Goal: Information Seeking & Learning: Learn about a topic

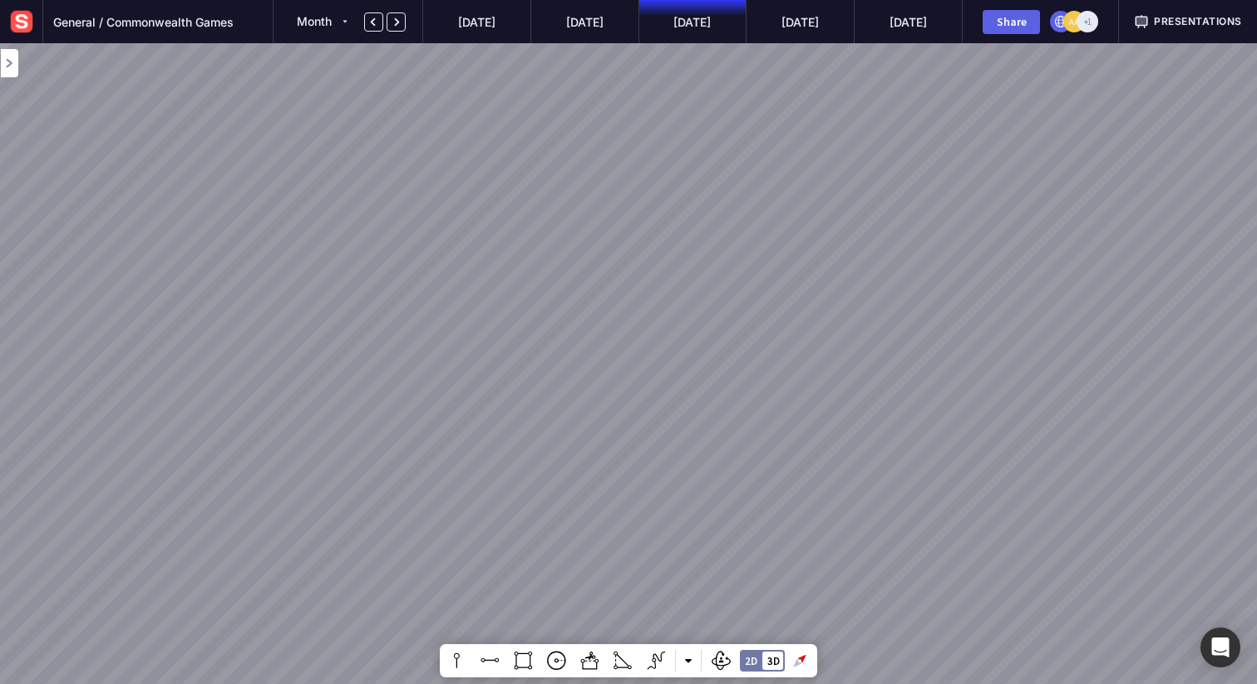
click at [1191, 19] on span "Presentations" at bounding box center [1198, 21] width 88 height 15
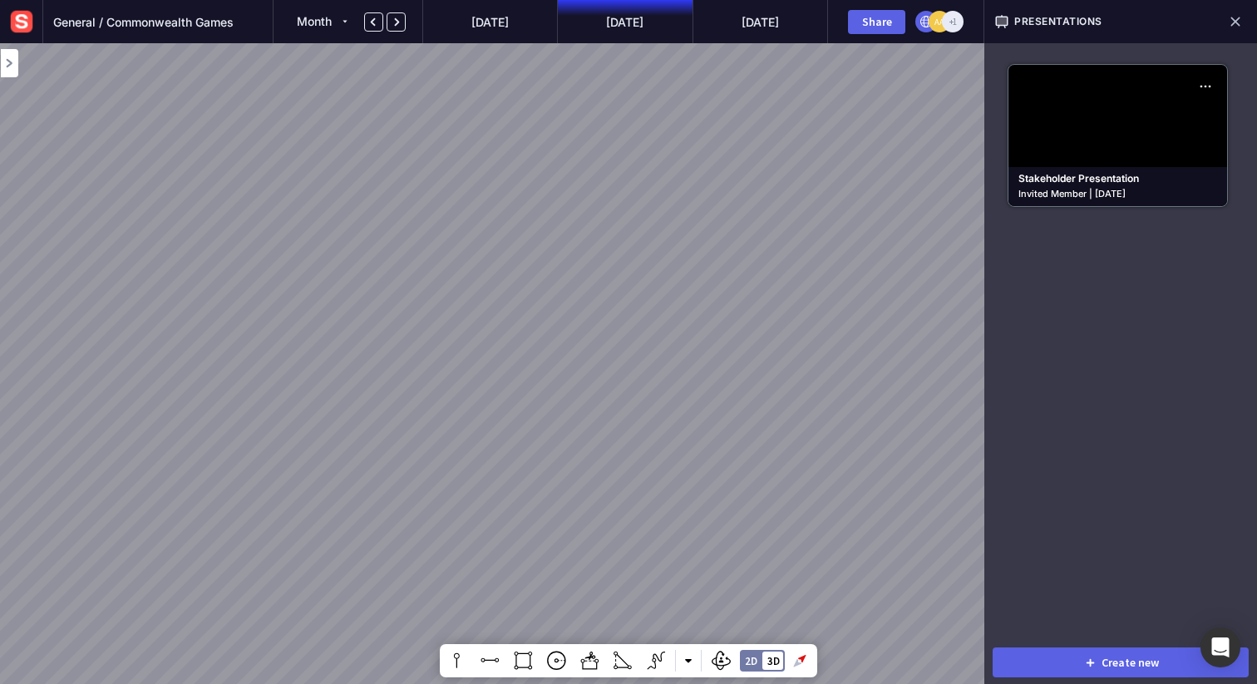
click at [1242, 20] on mapp-icon at bounding box center [1235, 21] width 23 height 23
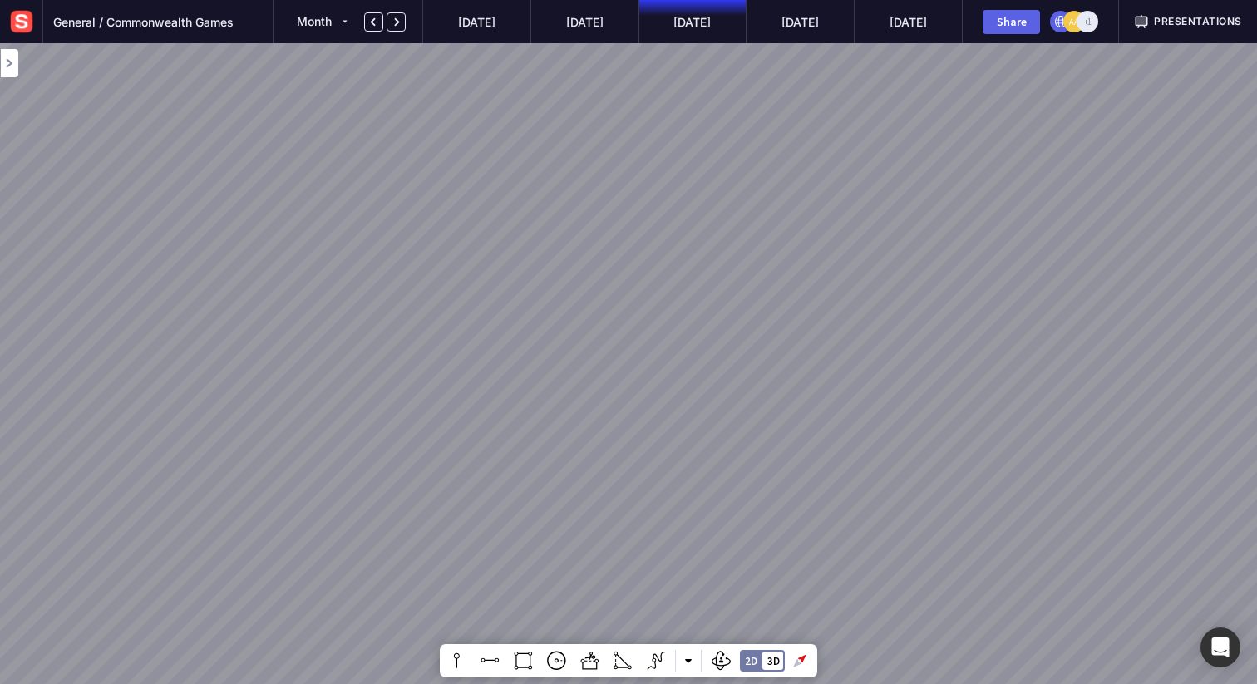
click at [1172, 18] on span "Presentations" at bounding box center [1198, 21] width 88 height 15
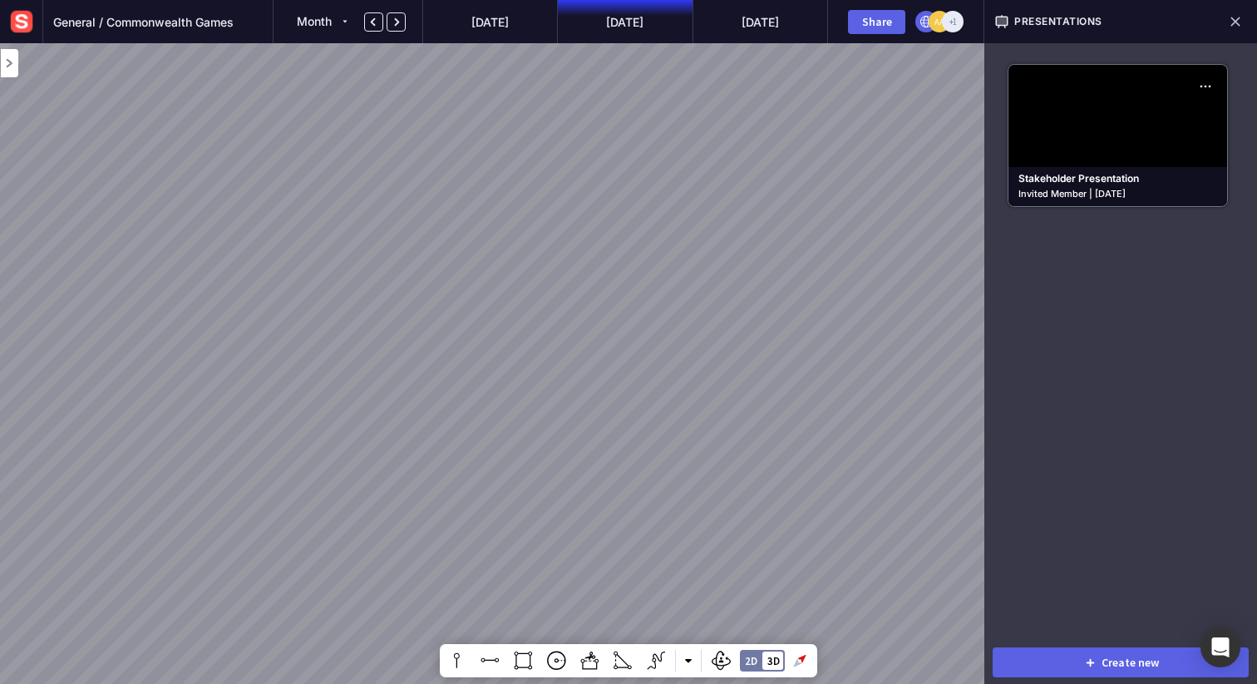
click at [1144, 24] on div "Presentations" at bounding box center [1120, 21] width 273 height 43
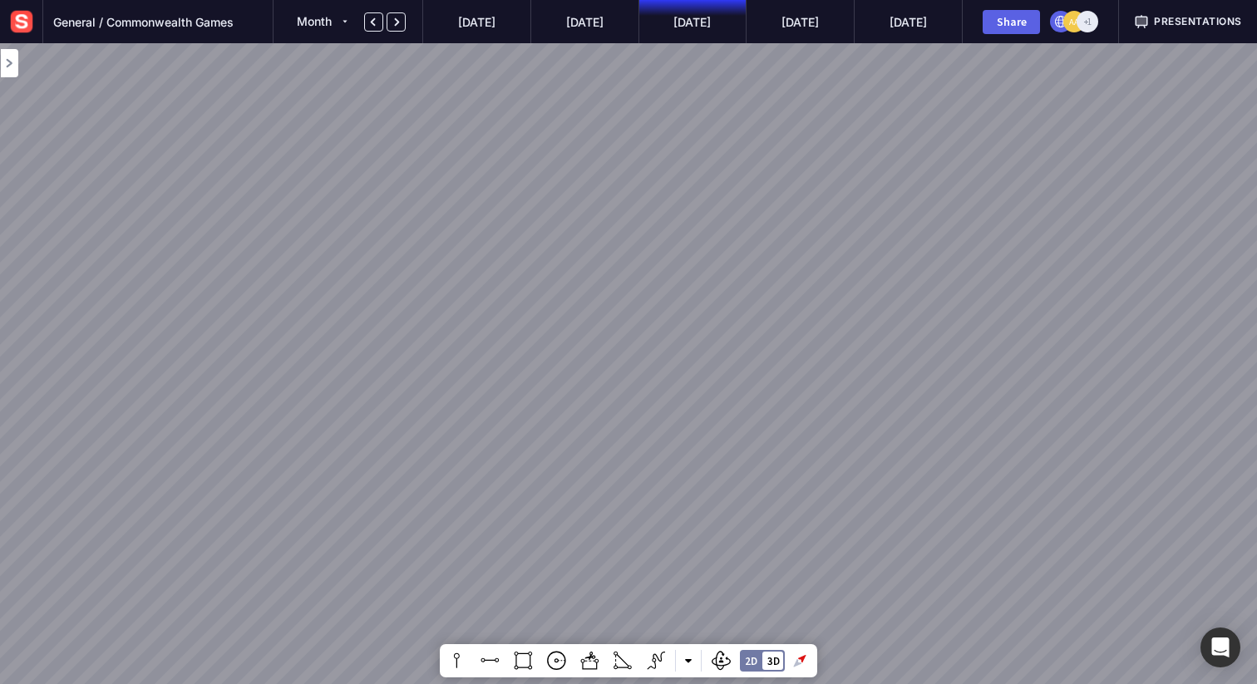
click at [1157, 22] on span "Presentations" at bounding box center [1198, 21] width 88 height 15
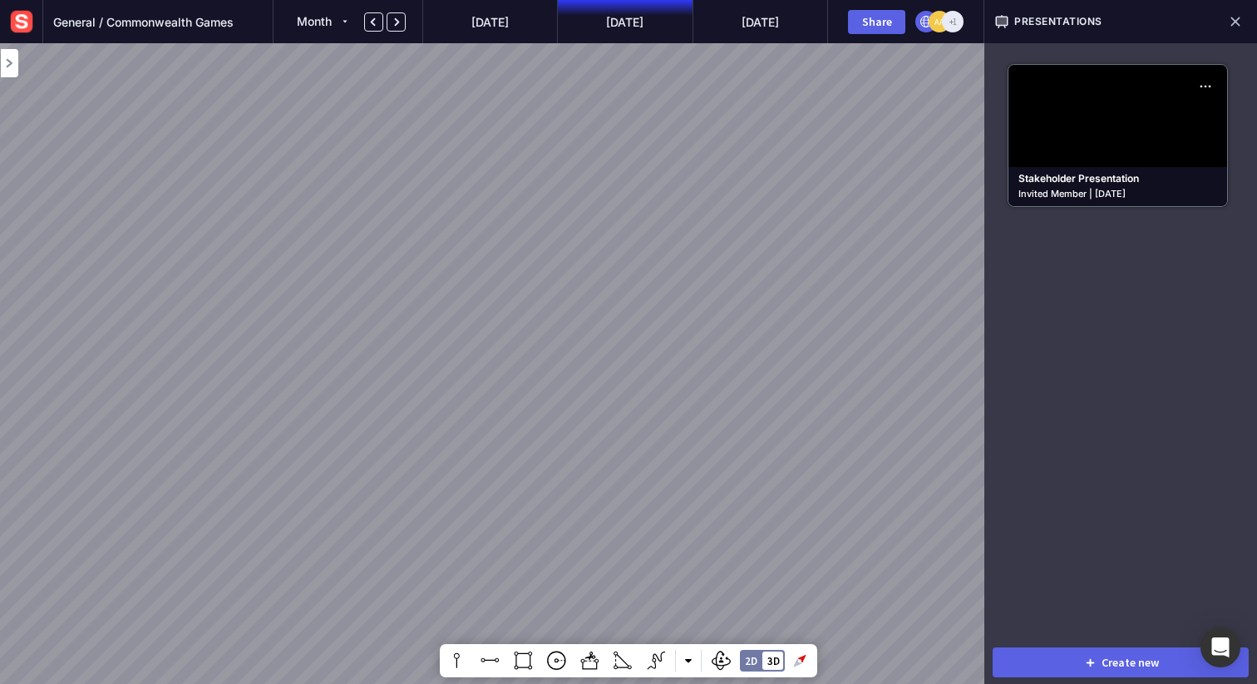
click at [724, 124] on div at bounding box center [628, 342] width 1257 height 684
click at [1083, 15] on span "Presentations" at bounding box center [1058, 21] width 88 height 15
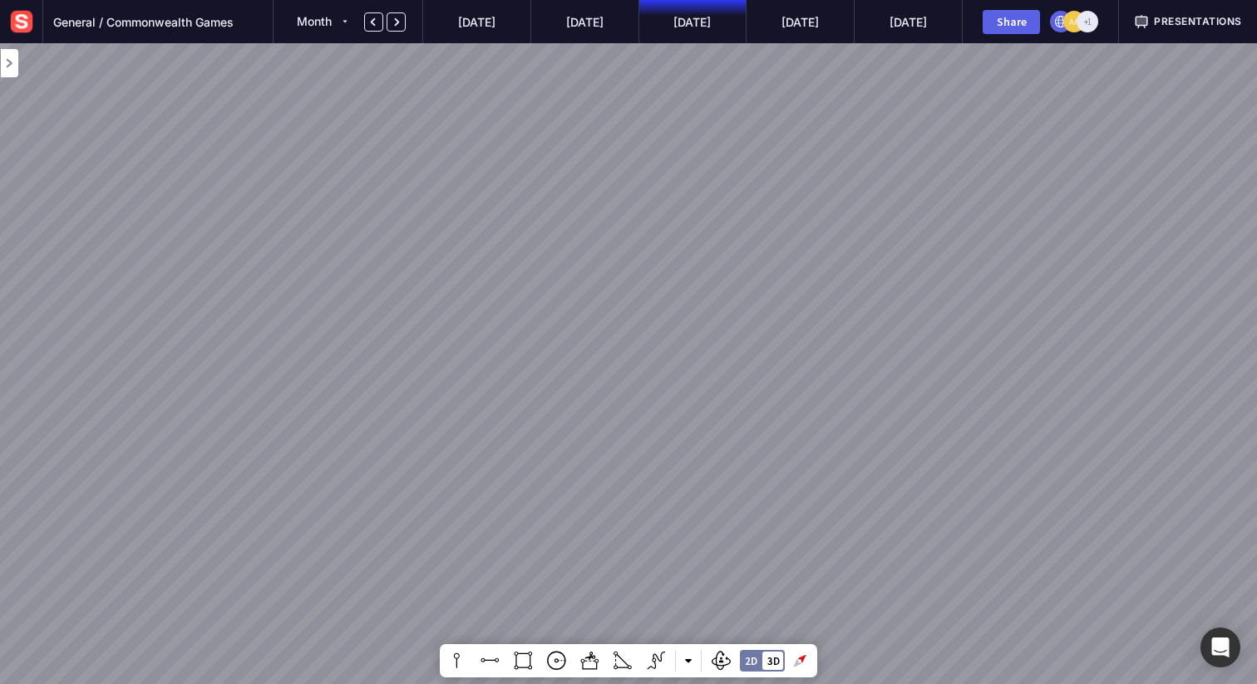
click at [1214, 21] on span "Presentations" at bounding box center [1198, 21] width 88 height 15
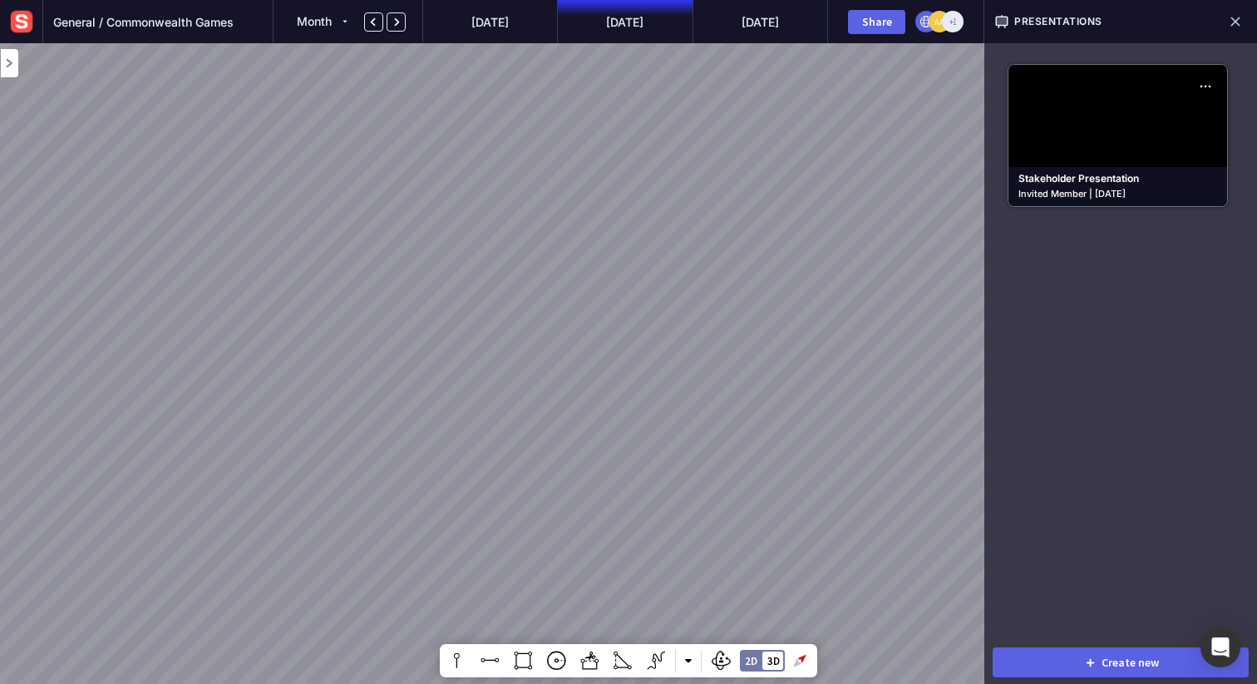
click at [1038, 15] on span "Presentations" at bounding box center [1058, 21] width 88 height 15
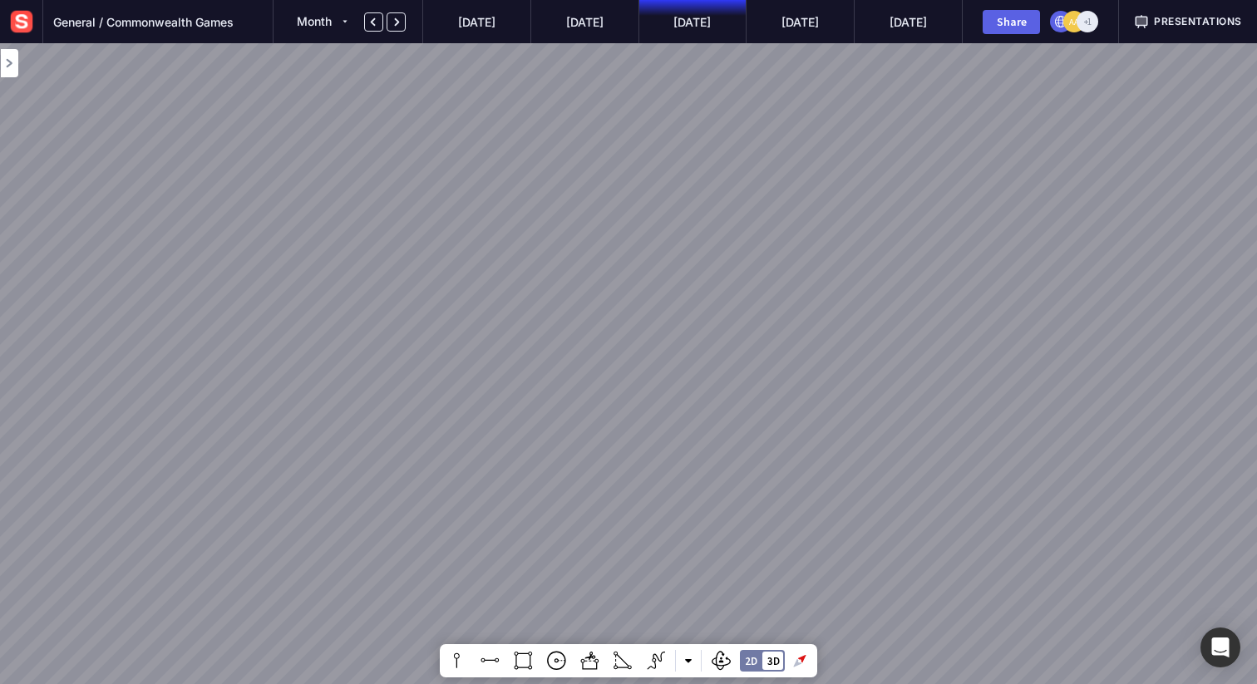
click at [1180, 21] on span "Presentations" at bounding box center [1198, 21] width 88 height 15
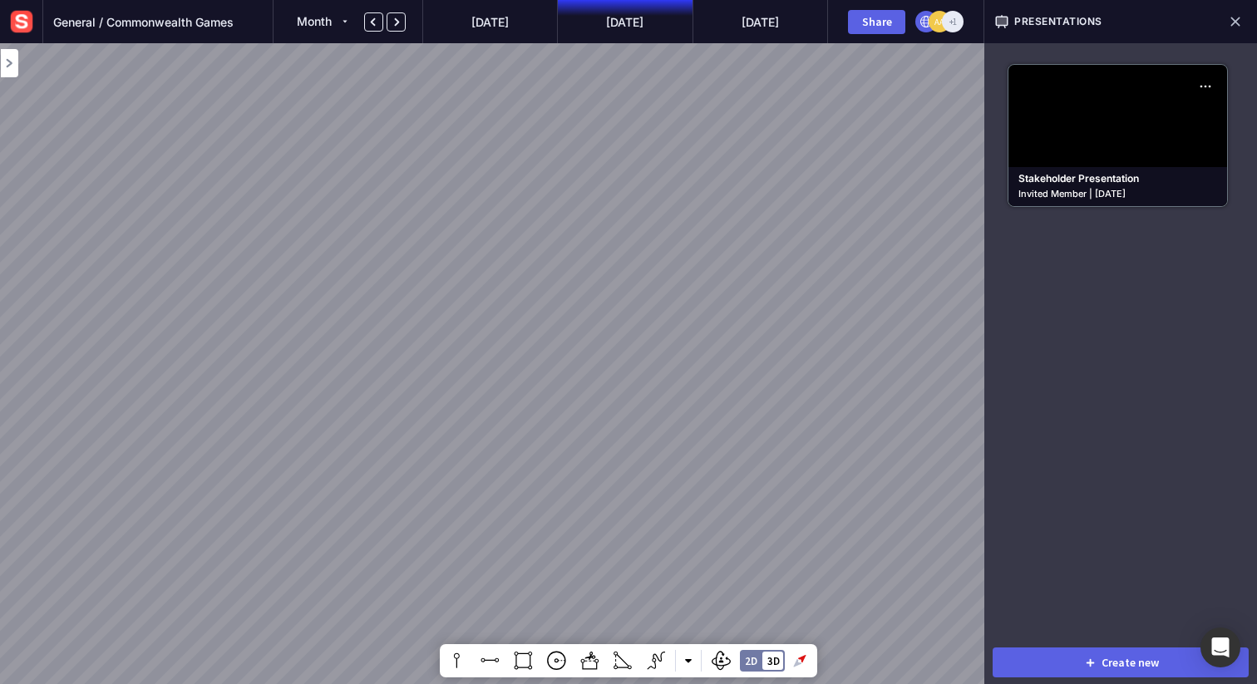
click at [1180, 21] on div "Presentations" at bounding box center [1120, 21] width 273 height 43
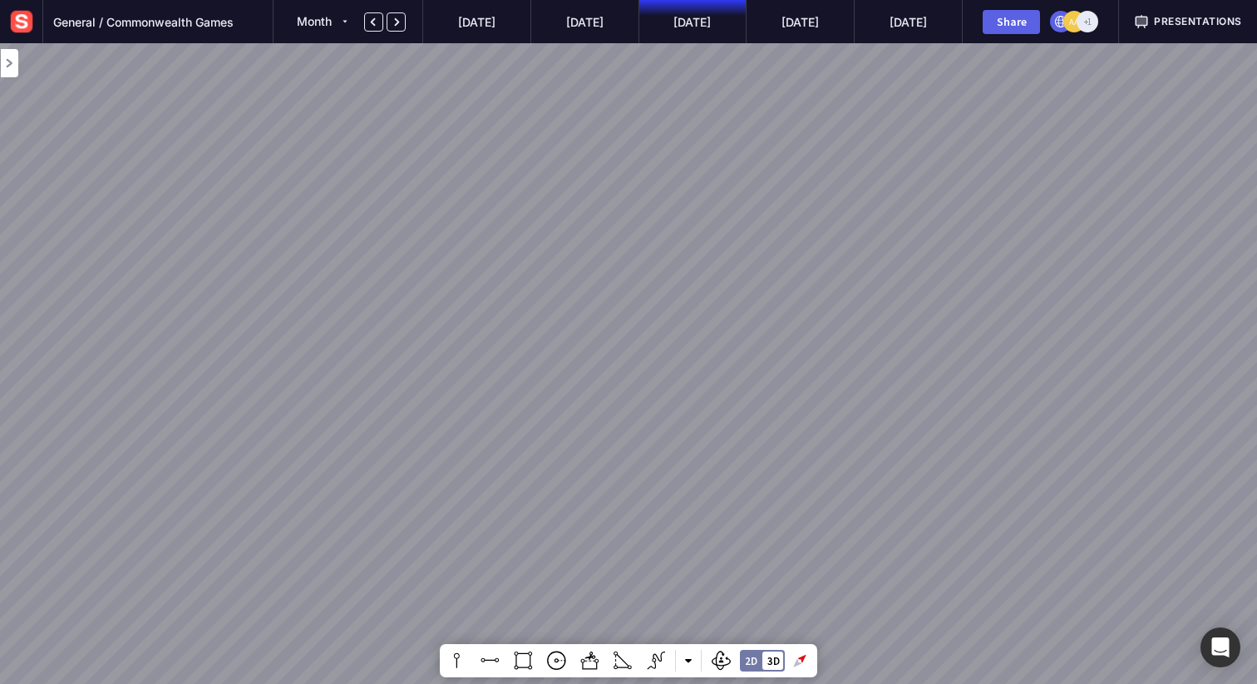
click at [1180, 21] on span "Presentations" at bounding box center [1198, 21] width 88 height 15
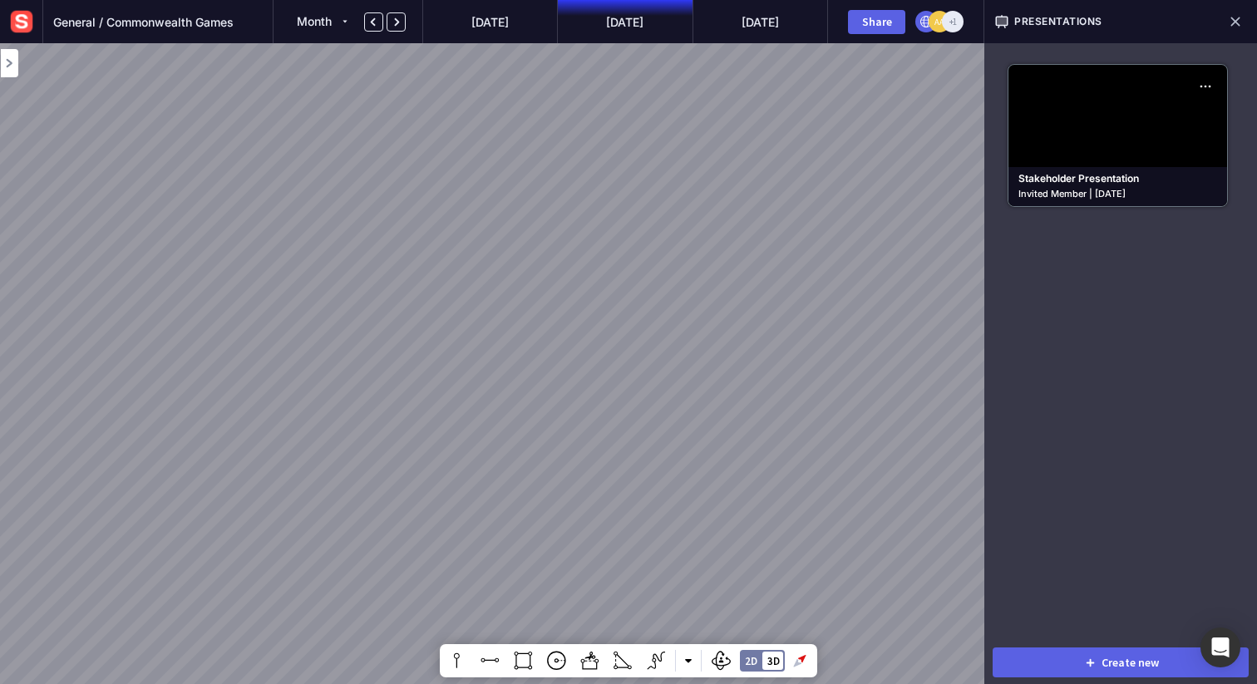
click at [1180, 21] on div "Presentations" at bounding box center [1120, 21] width 273 height 43
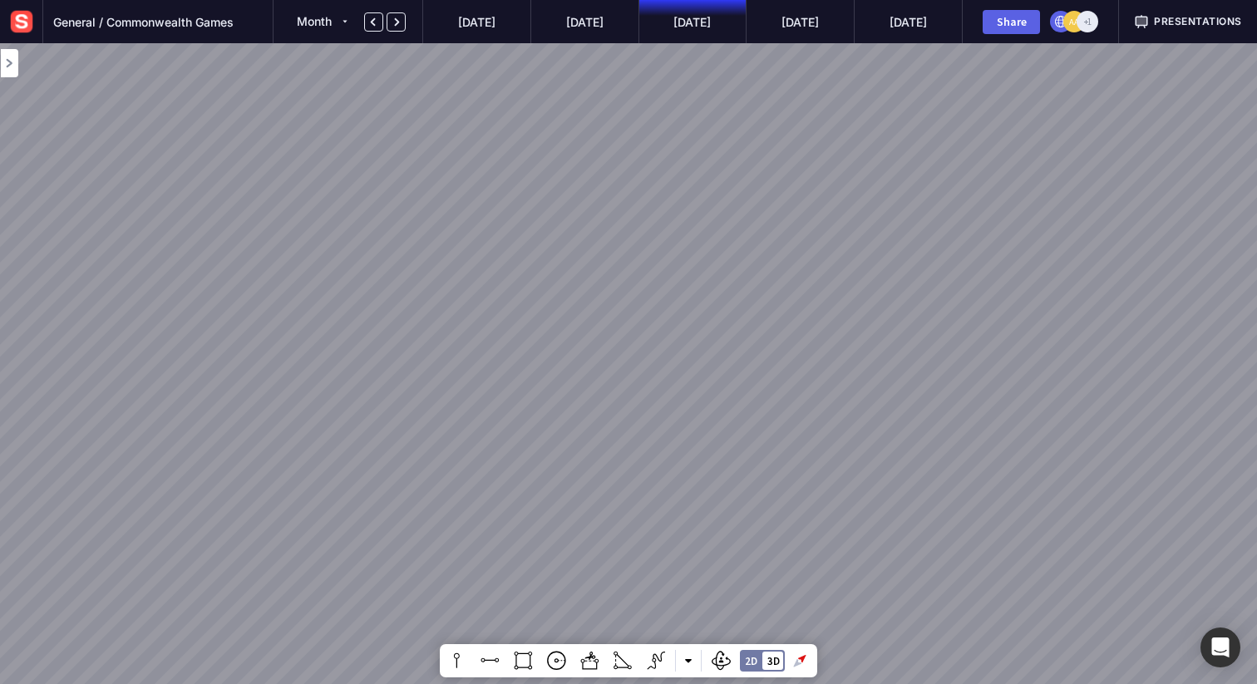
click at [1183, 22] on span "Presentations" at bounding box center [1198, 21] width 88 height 15
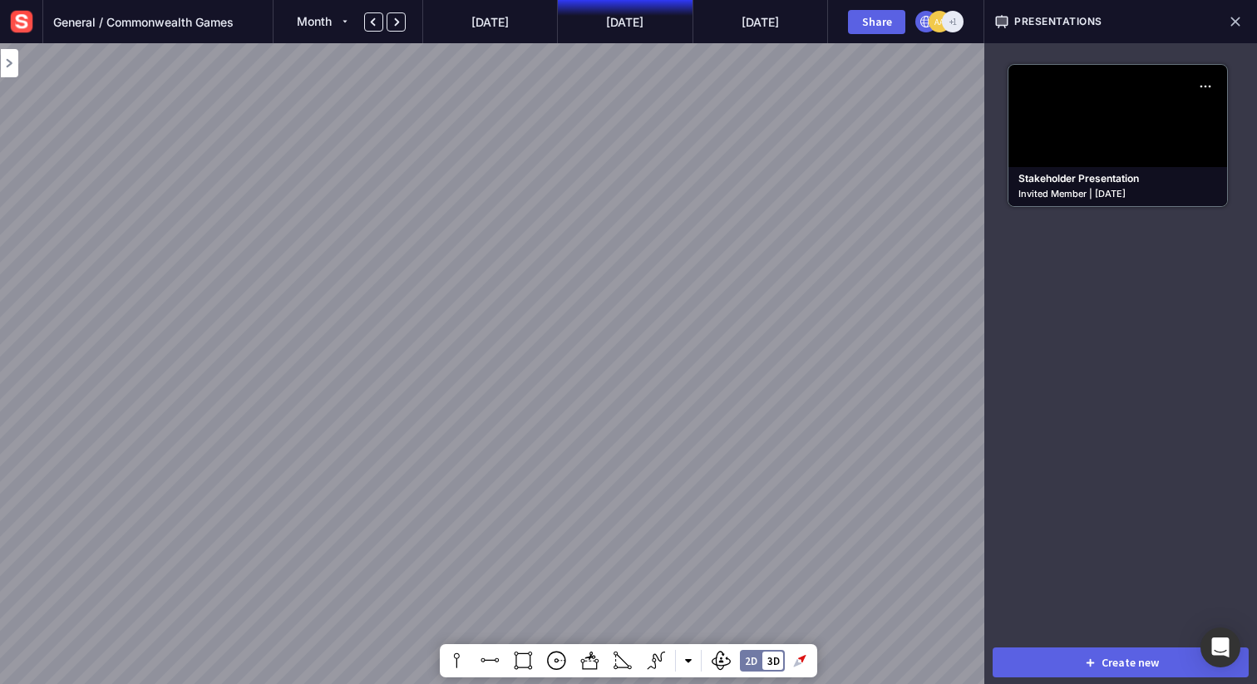
click at [1183, 22] on div "Presentations" at bounding box center [1120, 21] width 273 height 43
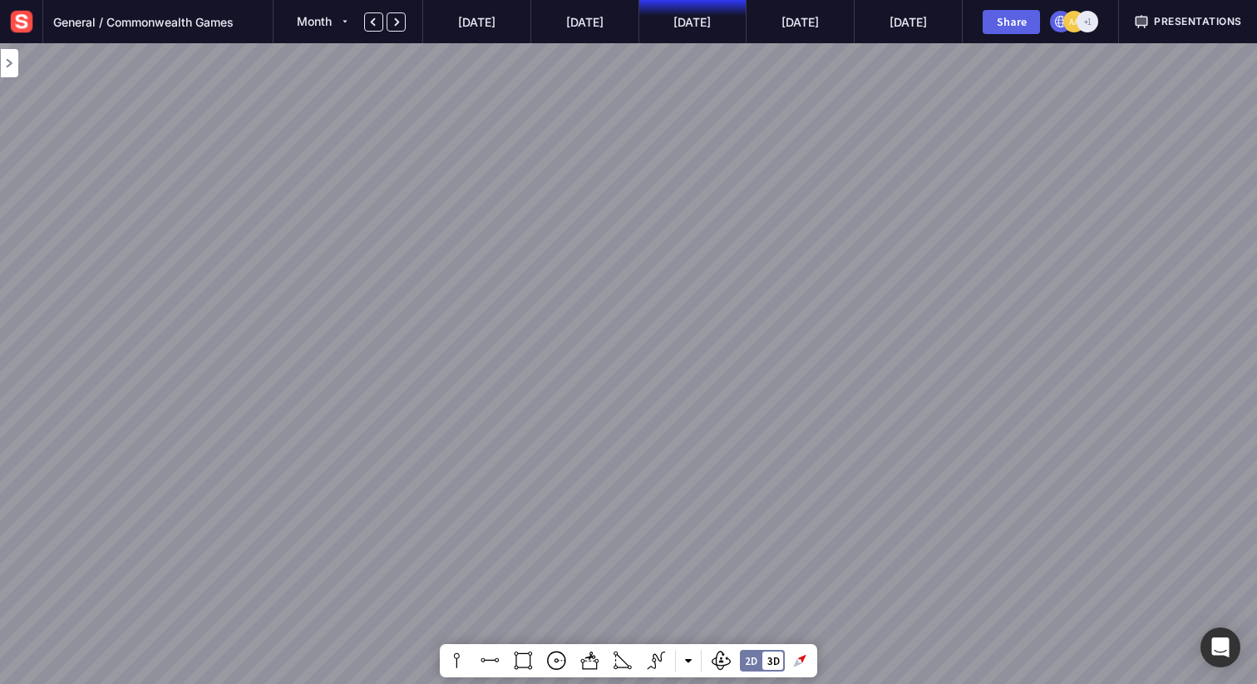
click at [1175, 22] on span "Presentations" at bounding box center [1198, 21] width 88 height 15
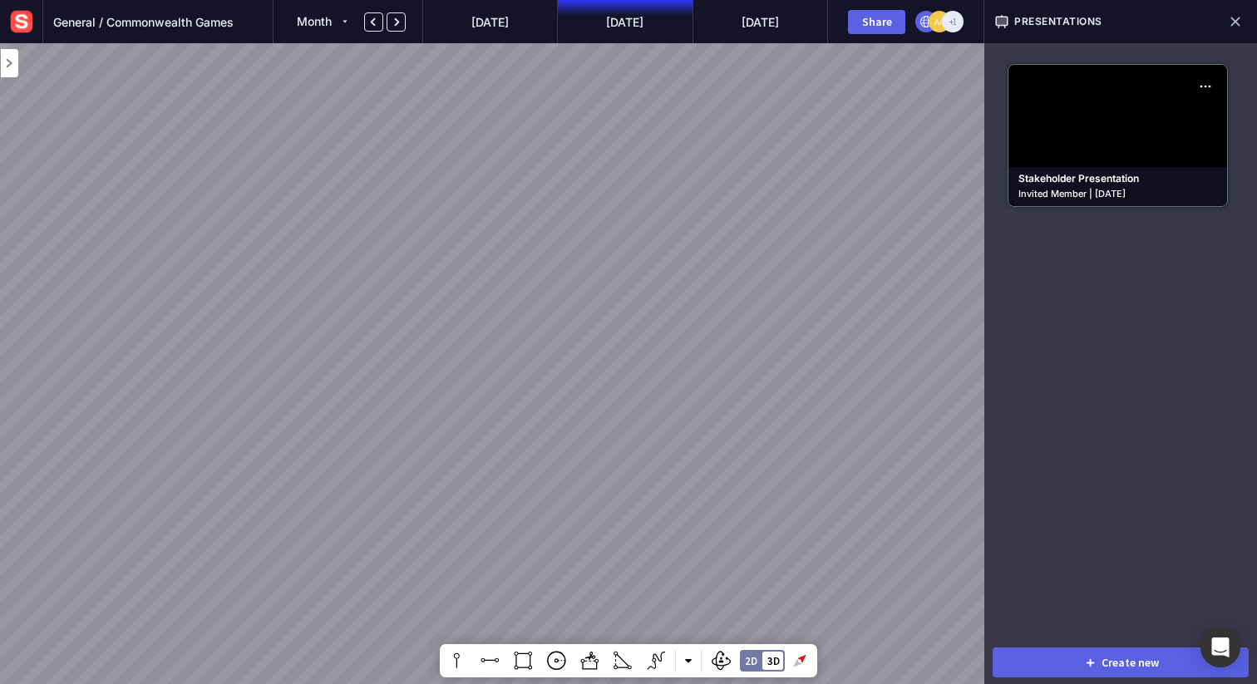
click at [1102, 24] on span "Presentations" at bounding box center [1058, 21] width 88 height 15
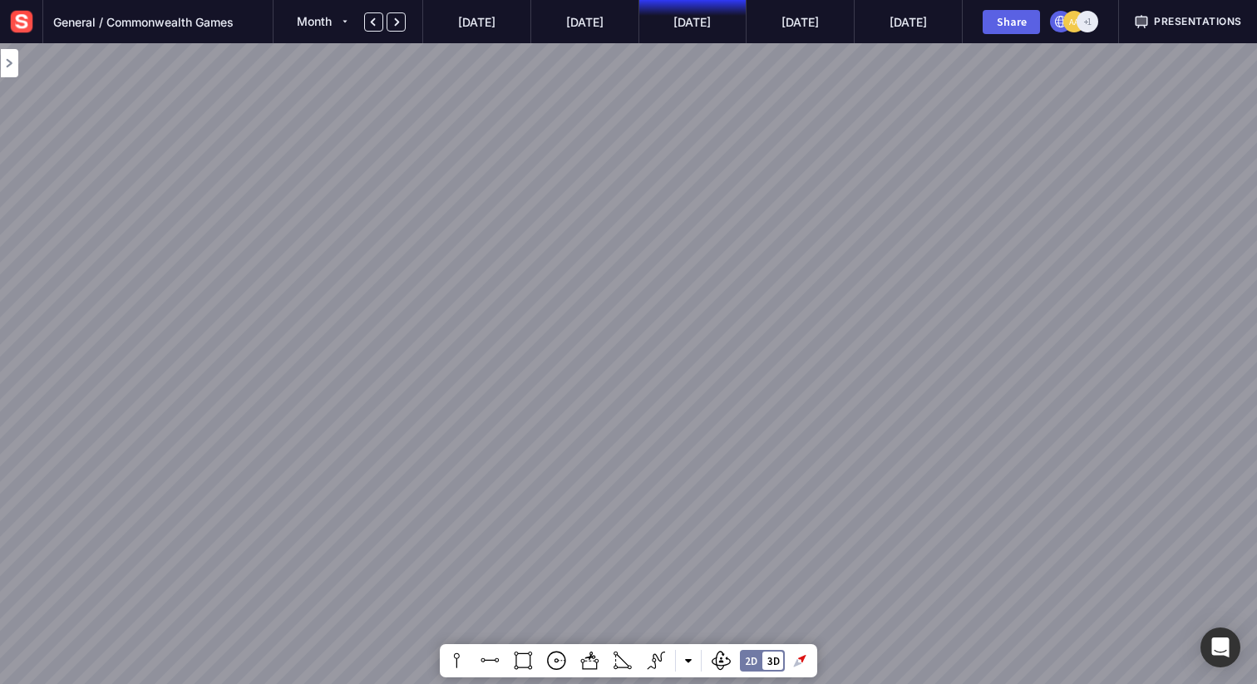
click at [1102, 24] on div "Share AA +1" at bounding box center [1040, 21] width 157 height 43
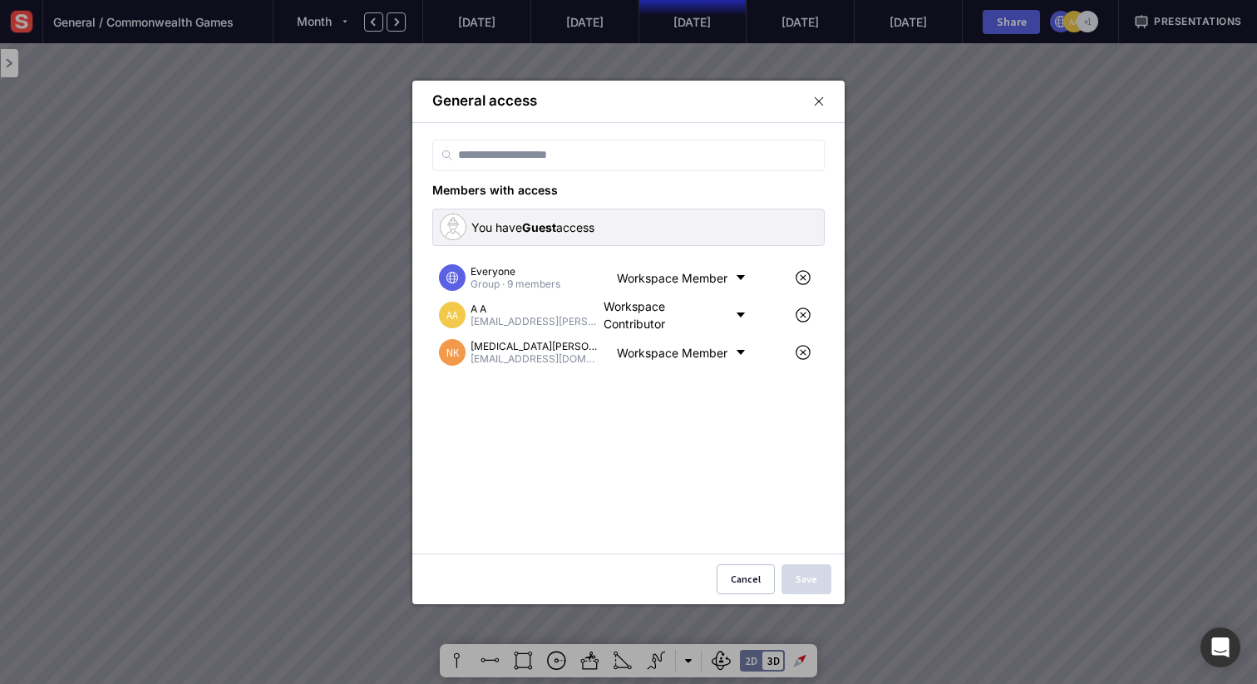
click at [821, 101] on mapp-icon at bounding box center [819, 101] width 12 height 15
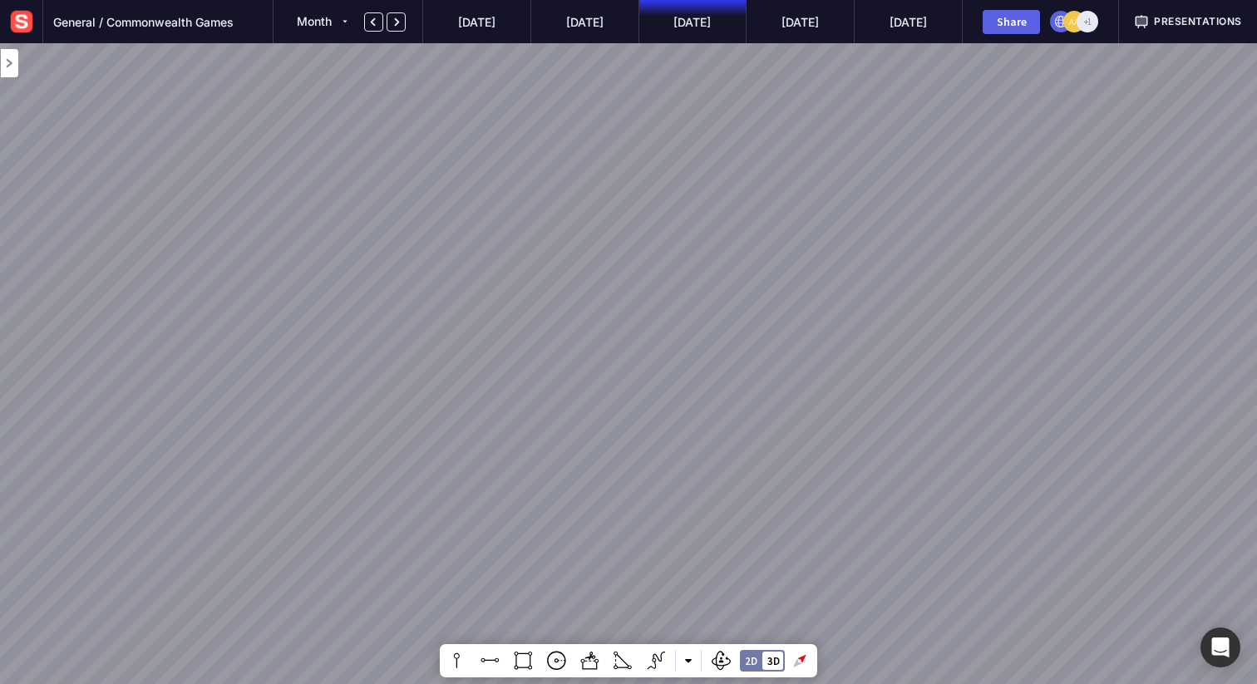
click at [1183, 16] on span "Presentations" at bounding box center [1198, 21] width 88 height 15
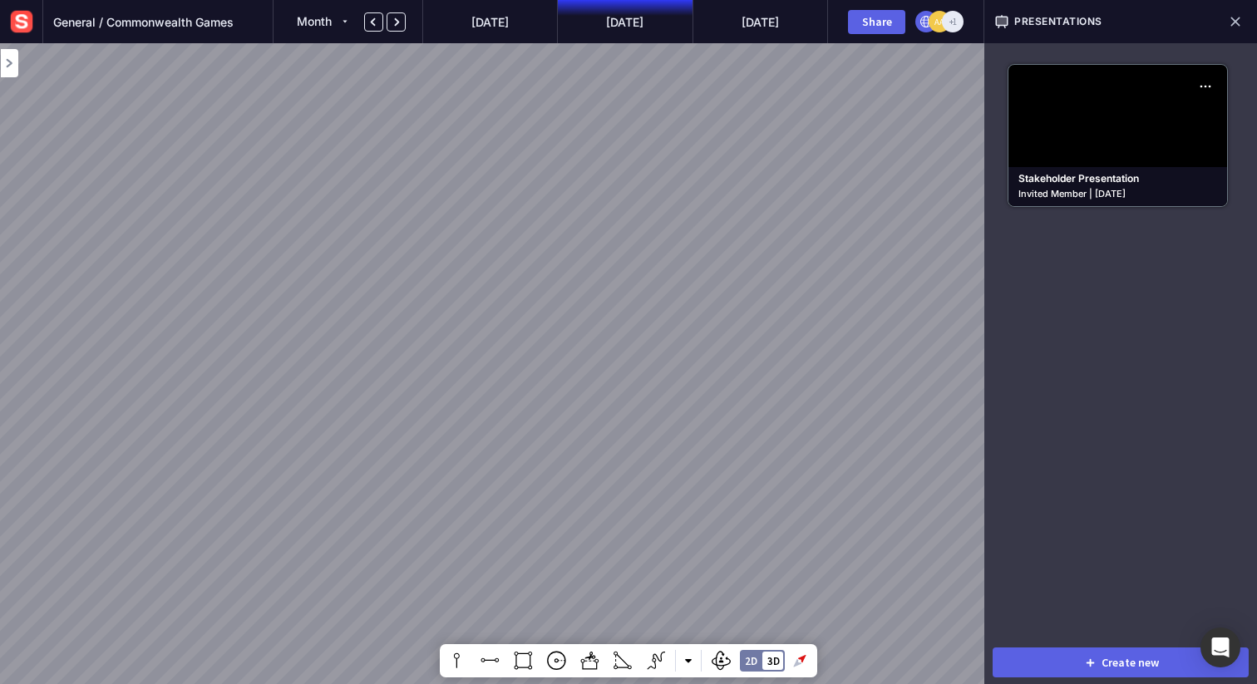
click at [1209, 17] on div "Presentations" at bounding box center [1120, 21] width 273 height 43
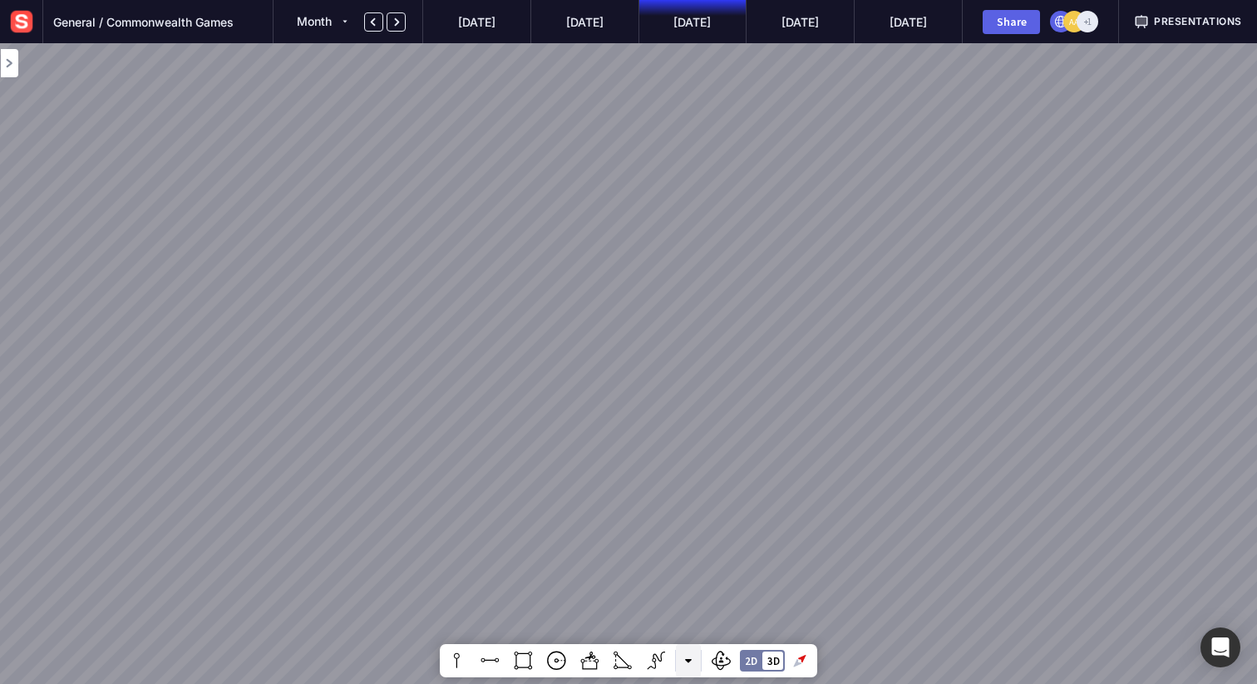
click at [686, 660] on mapp-icon at bounding box center [688, 661] width 7 height 7
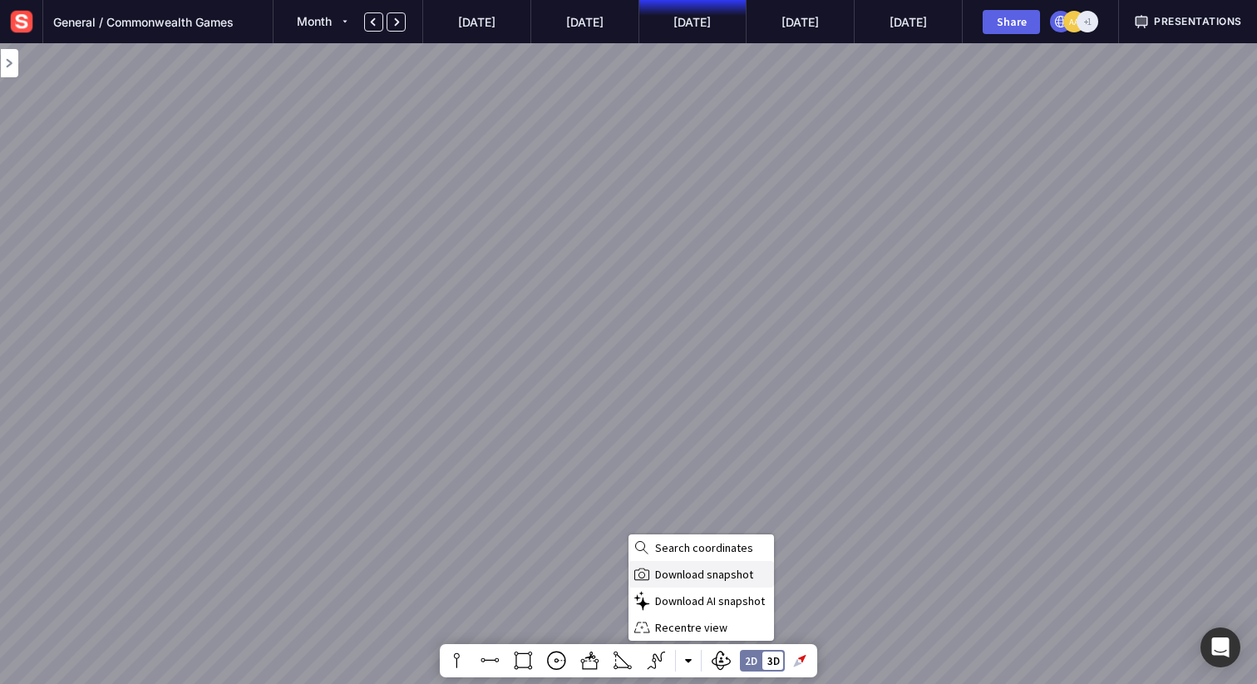
click at [722, 578] on span "Download snapshot" at bounding box center [713, 574] width 116 height 15
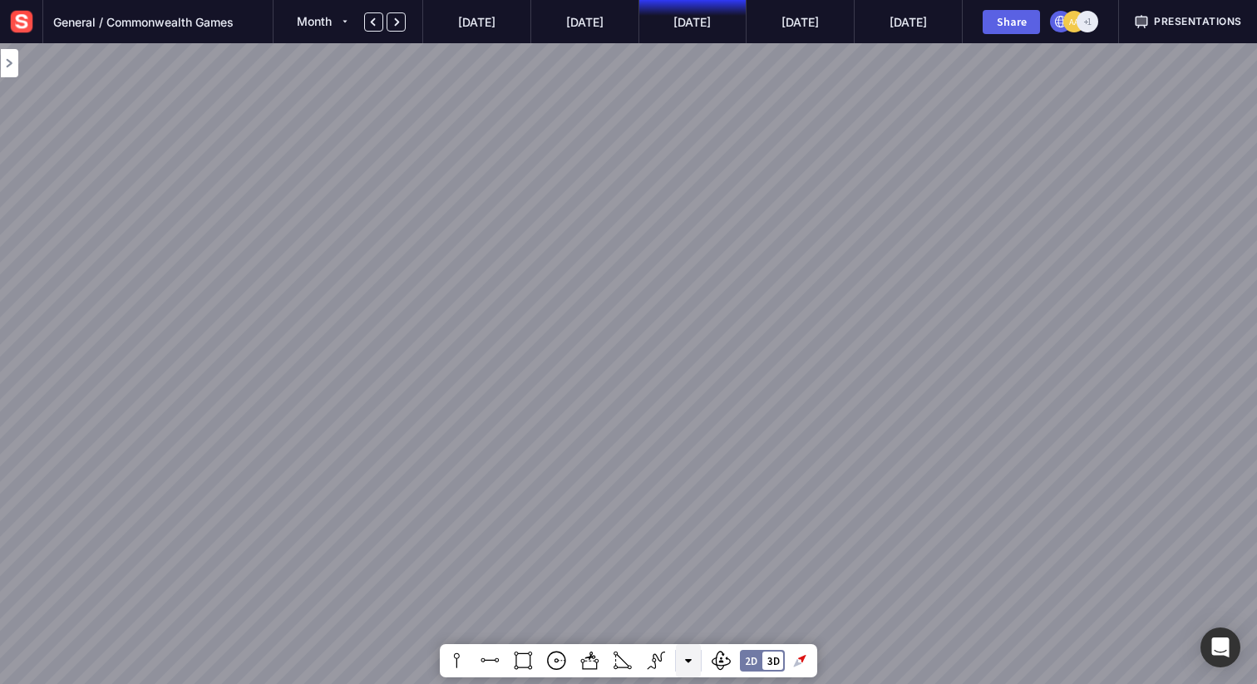
click at [688, 662] on mapp-icon at bounding box center [688, 661] width 7 height 7
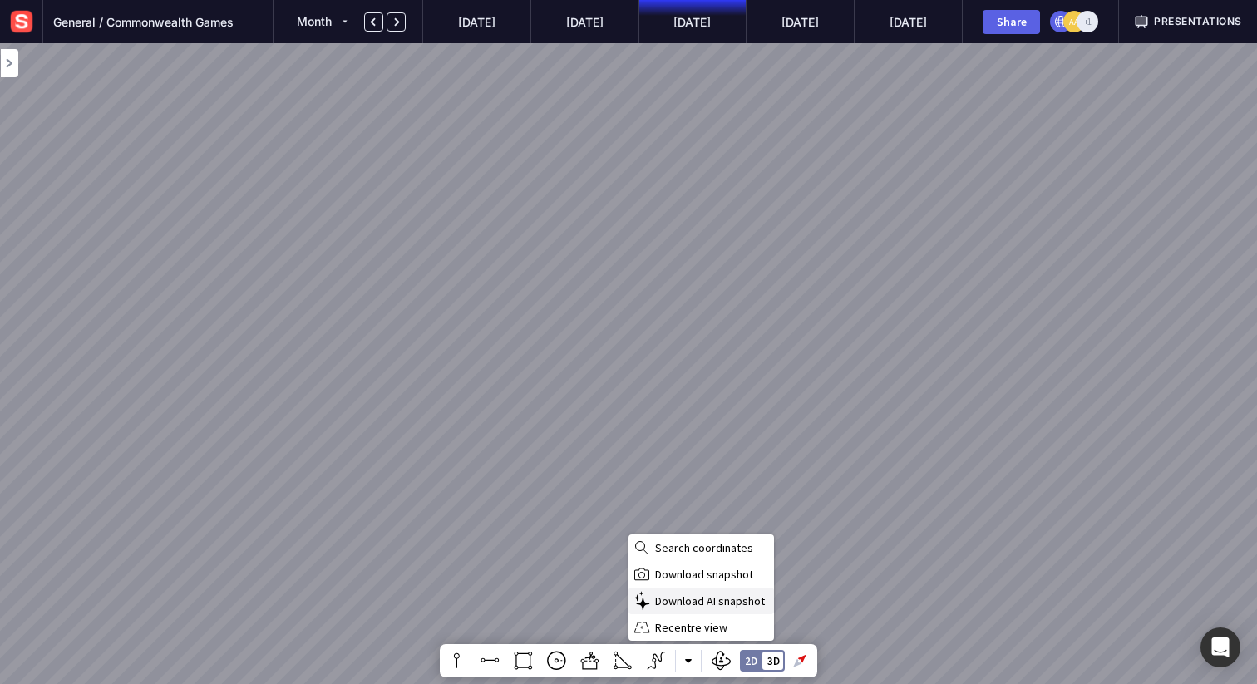
click at [698, 605] on span "Download AI snapshot" at bounding box center [713, 601] width 116 height 15
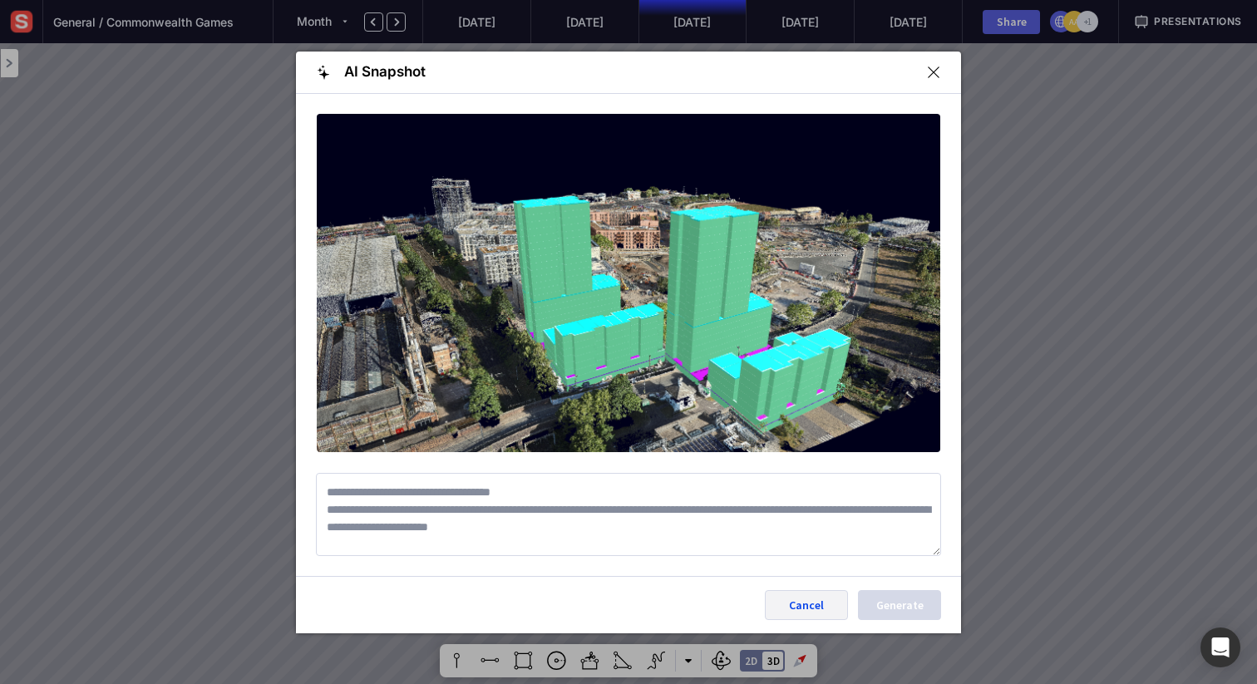
click at [820, 609] on div "Cancel" at bounding box center [806, 605] width 55 height 12
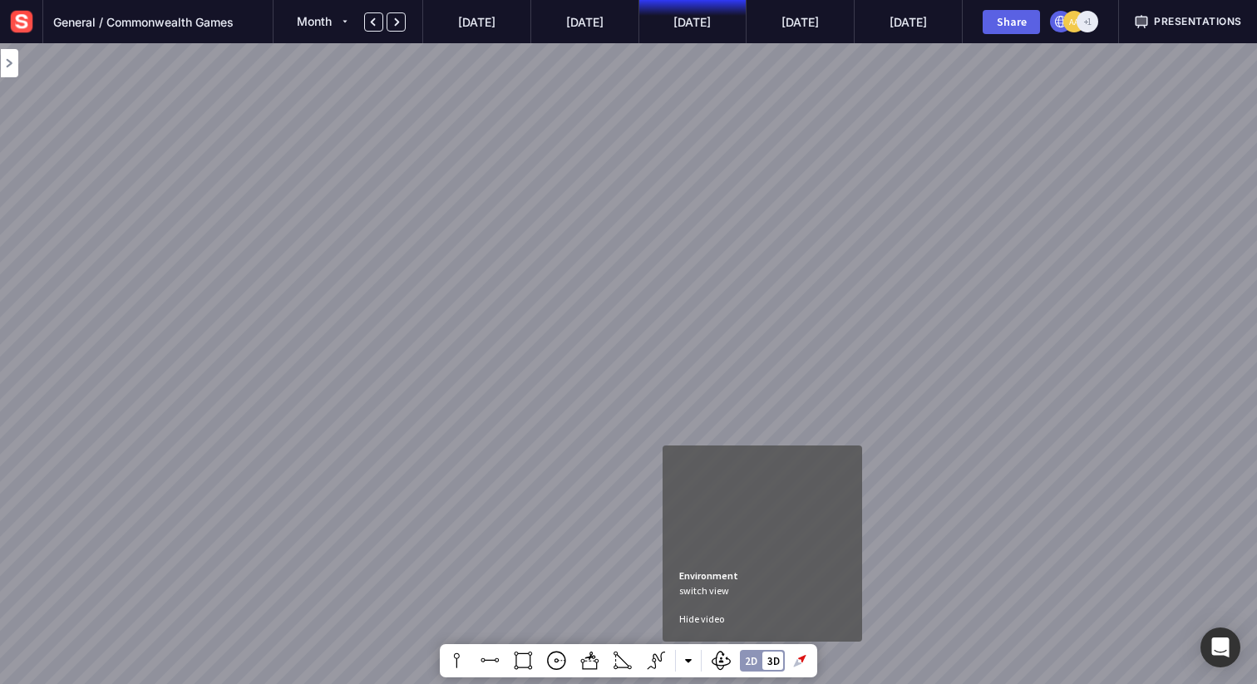
click at [747, 663] on div "2D" at bounding box center [751, 661] width 12 height 11
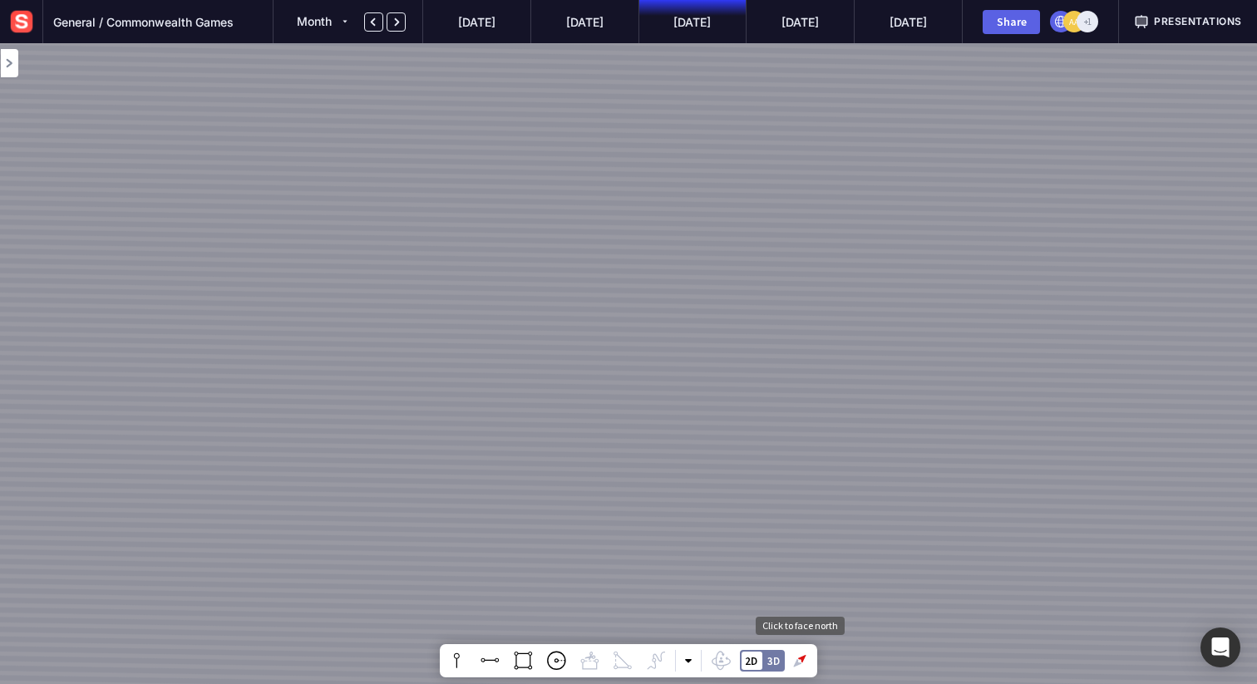
click at [801, 659] on div at bounding box center [799, 661] width 35 height 35
click at [3, 67] on mapp-icon at bounding box center [9, 63] width 17 height 17
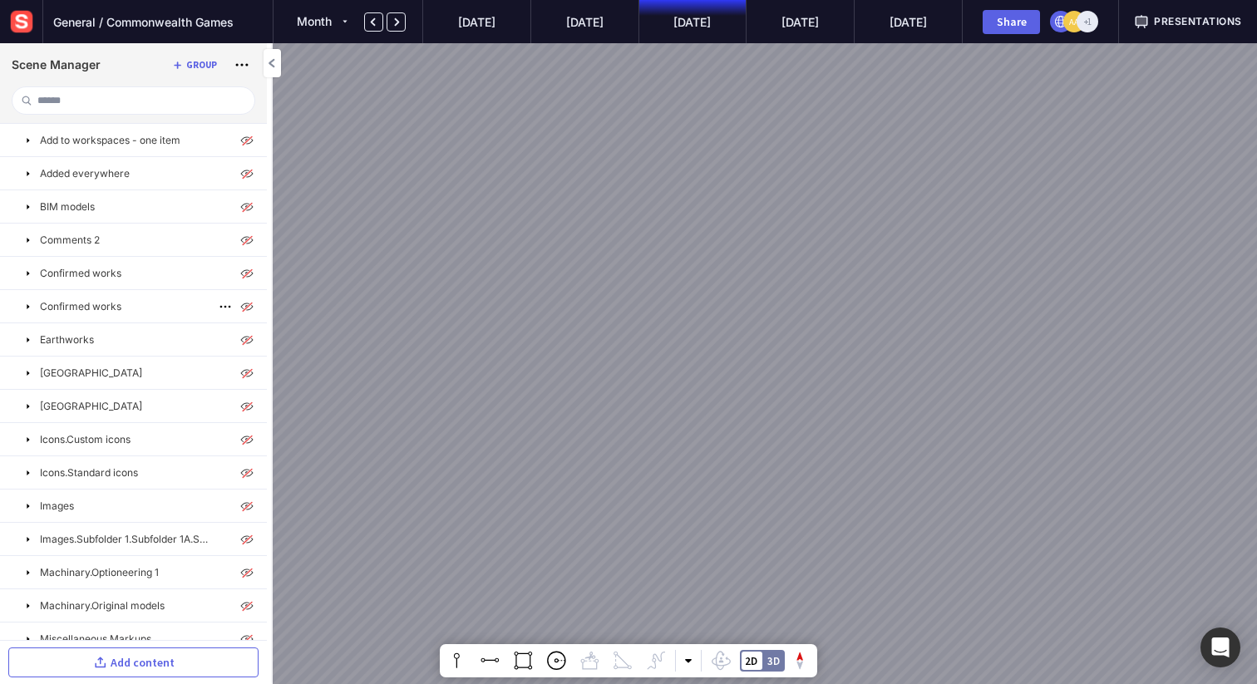
click at [27, 303] on mapp-icon at bounding box center [28, 306] width 13 height 13
click at [29, 210] on mapp-icon at bounding box center [28, 206] width 13 height 13
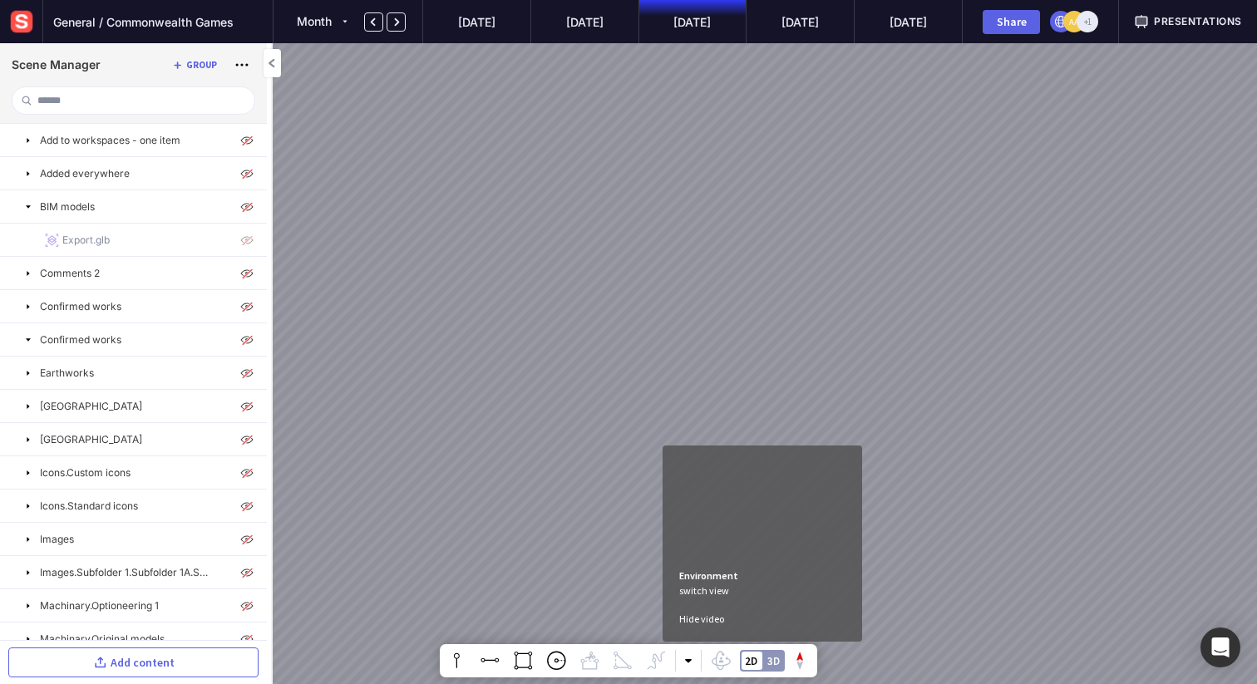
click at [776, 665] on div "3D" at bounding box center [773, 661] width 12 height 11
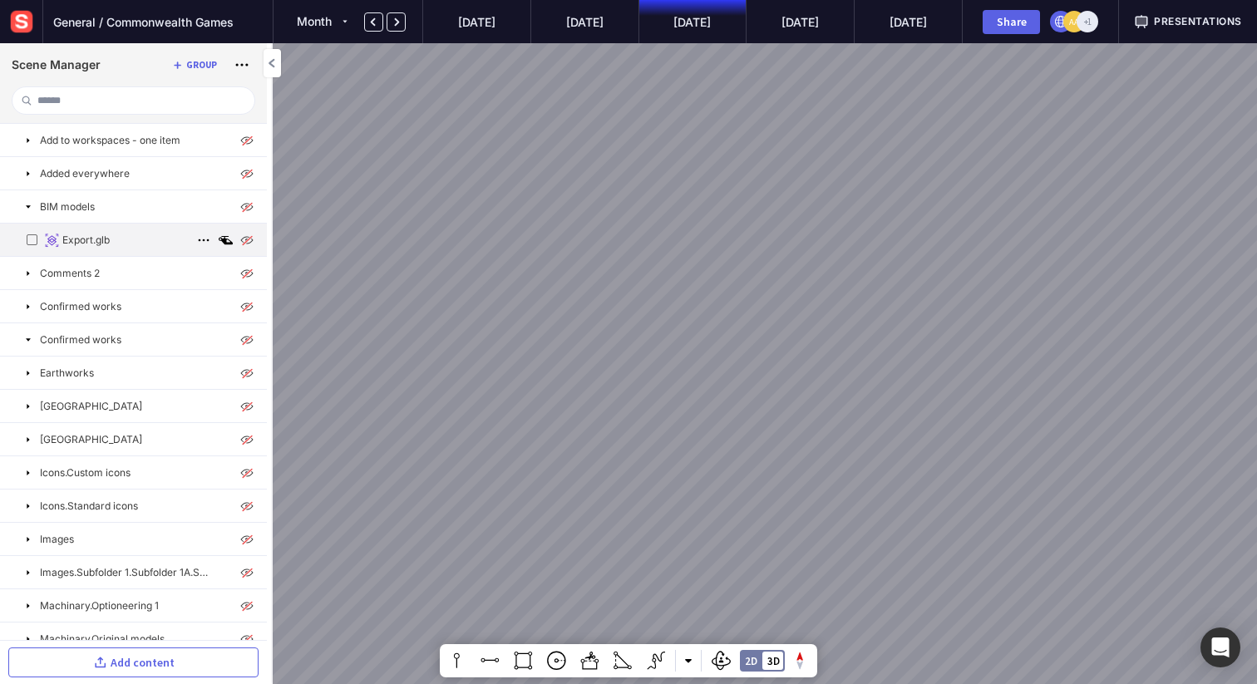
click at [50, 244] on mapp-icon at bounding box center [51, 240] width 15 height 15
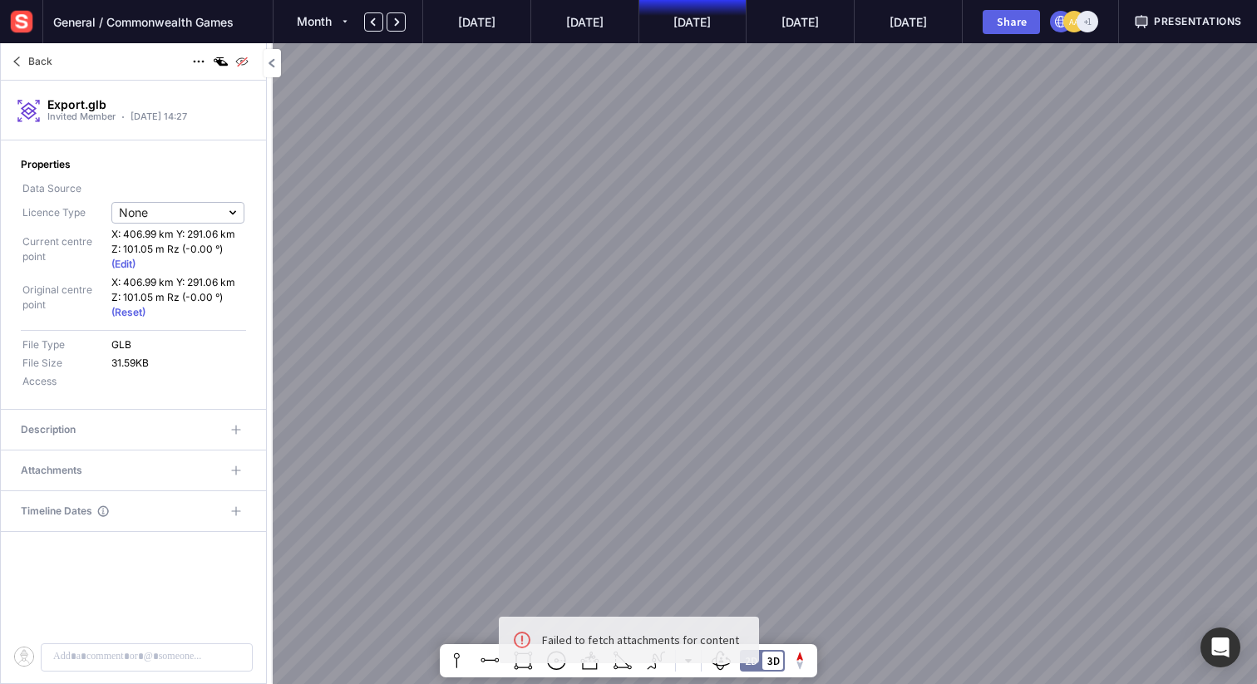
click at [18, 60] on mapp-icon at bounding box center [17, 62] width 20 height 20
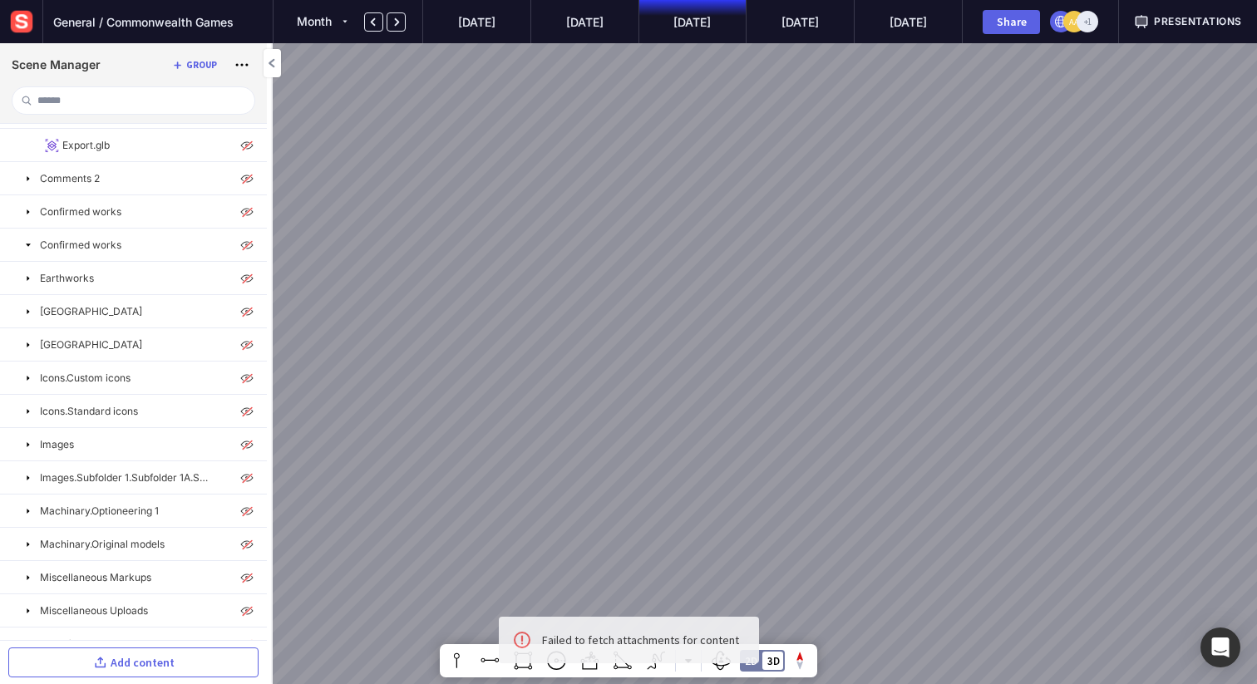
scroll to position [100, 0]
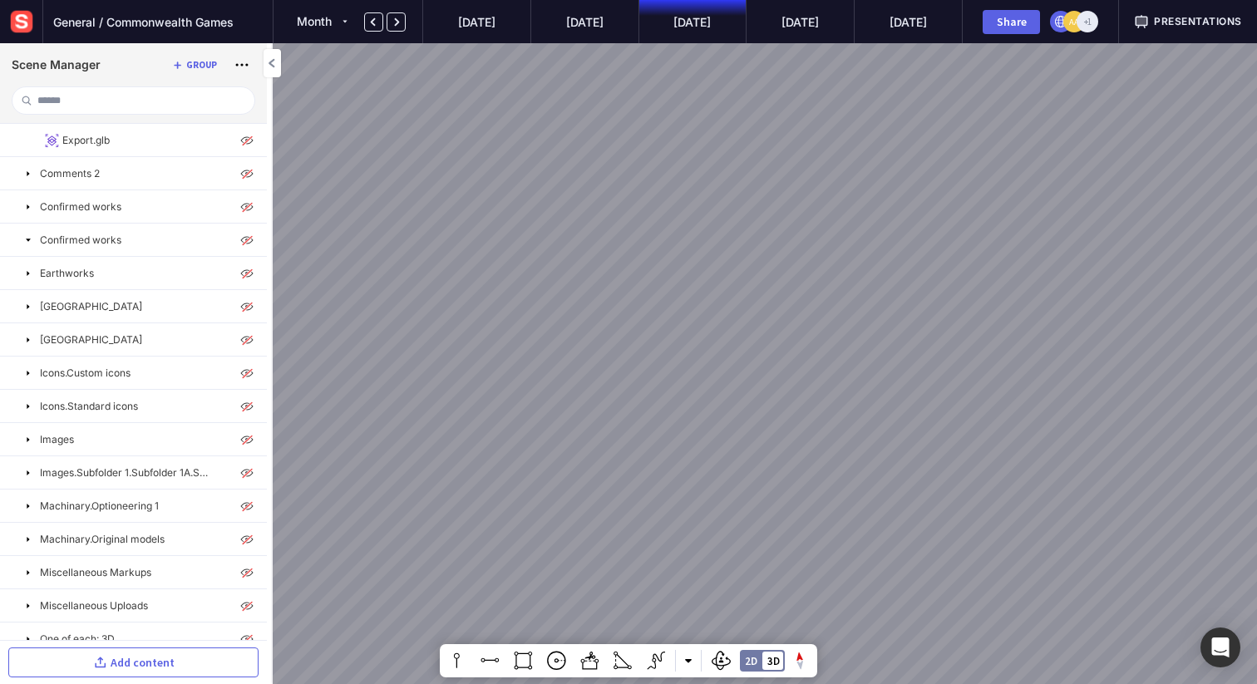
drag, startPoint x: 647, startPoint y: 347, endPoint x: 700, endPoint y: -8, distance: 359.0
click at [700, 0] on html "General / Commonwealth Games Month [DATE] Aug ’[DATE] Oct ’[DATE] Share AA +1 P…" at bounding box center [628, 342] width 1257 height 684
drag, startPoint x: 634, startPoint y: 357, endPoint x: 603, endPoint y: 132, distance: 226.6
click at [604, 132] on div at bounding box center [628, 342] width 1257 height 684
drag, startPoint x: 682, startPoint y: 458, endPoint x: 523, endPoint y: 539, distance: 178.1
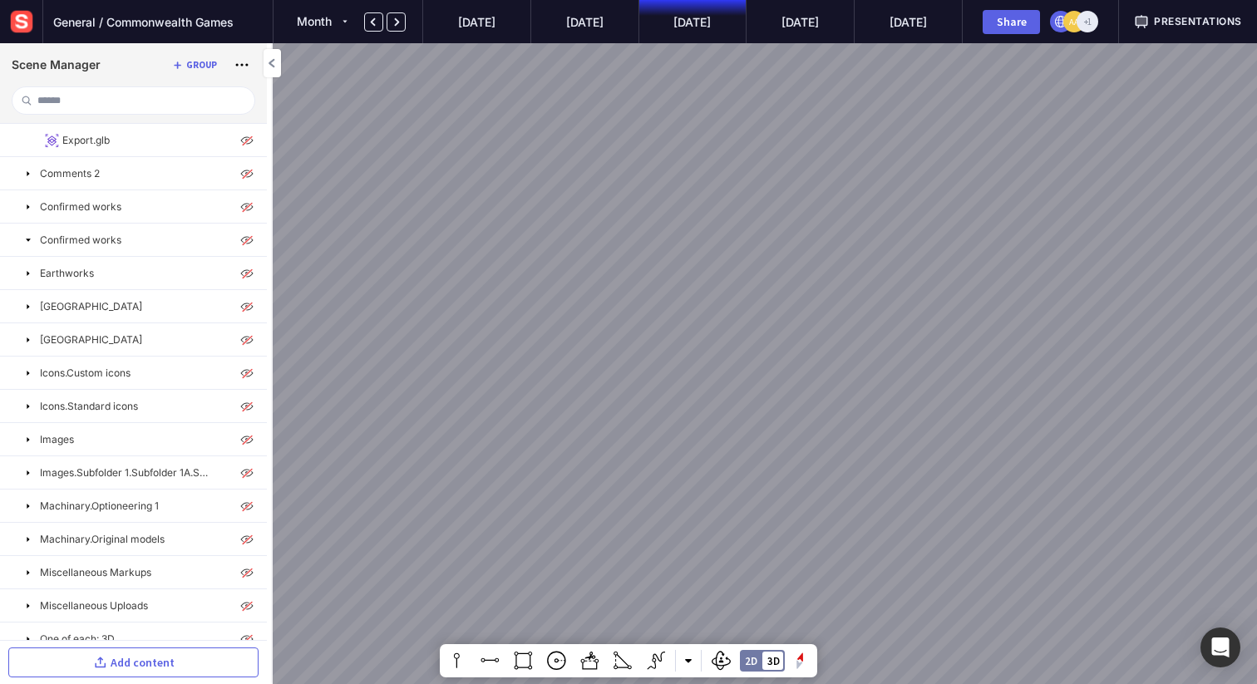
click at [523, 539] on div at bounding box center [628, 342] width 1257 height 684
